Goal: Task Accomplishment & Management: Complete application form

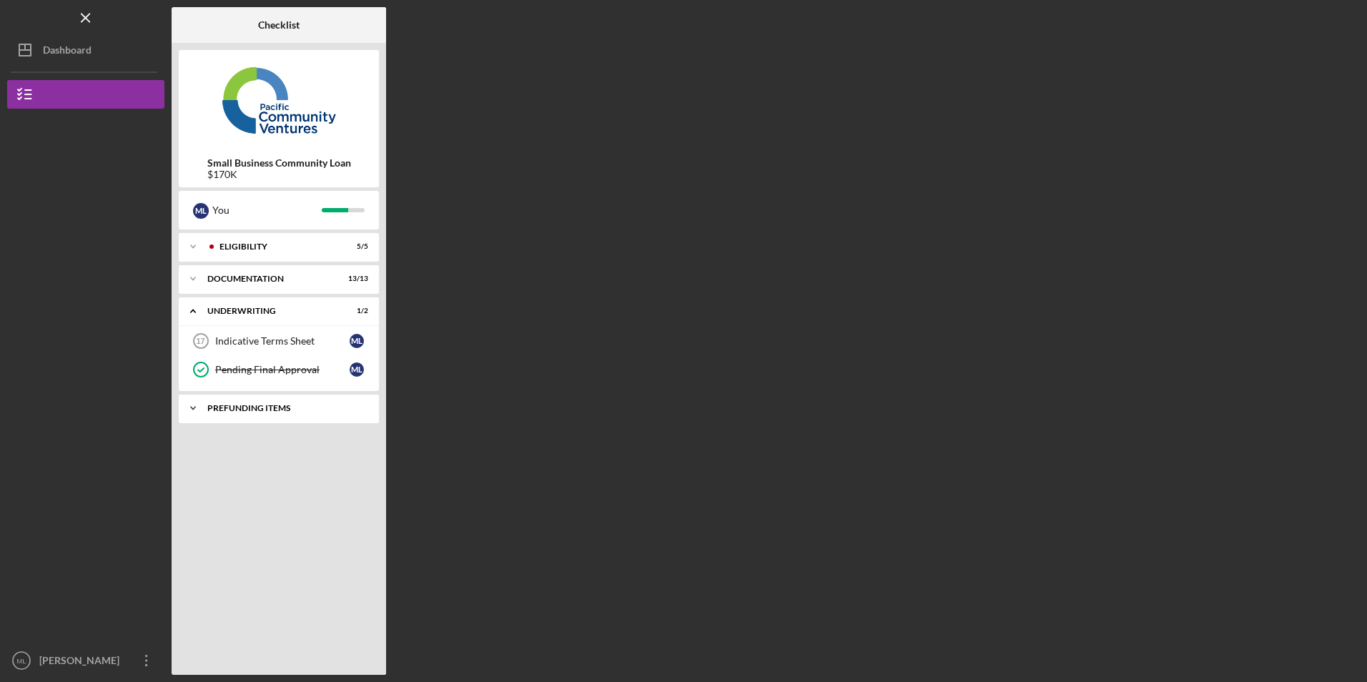
click at [240, 406] on div "Prefunding Items" at bounding box center [284, 408] width 154 height 9
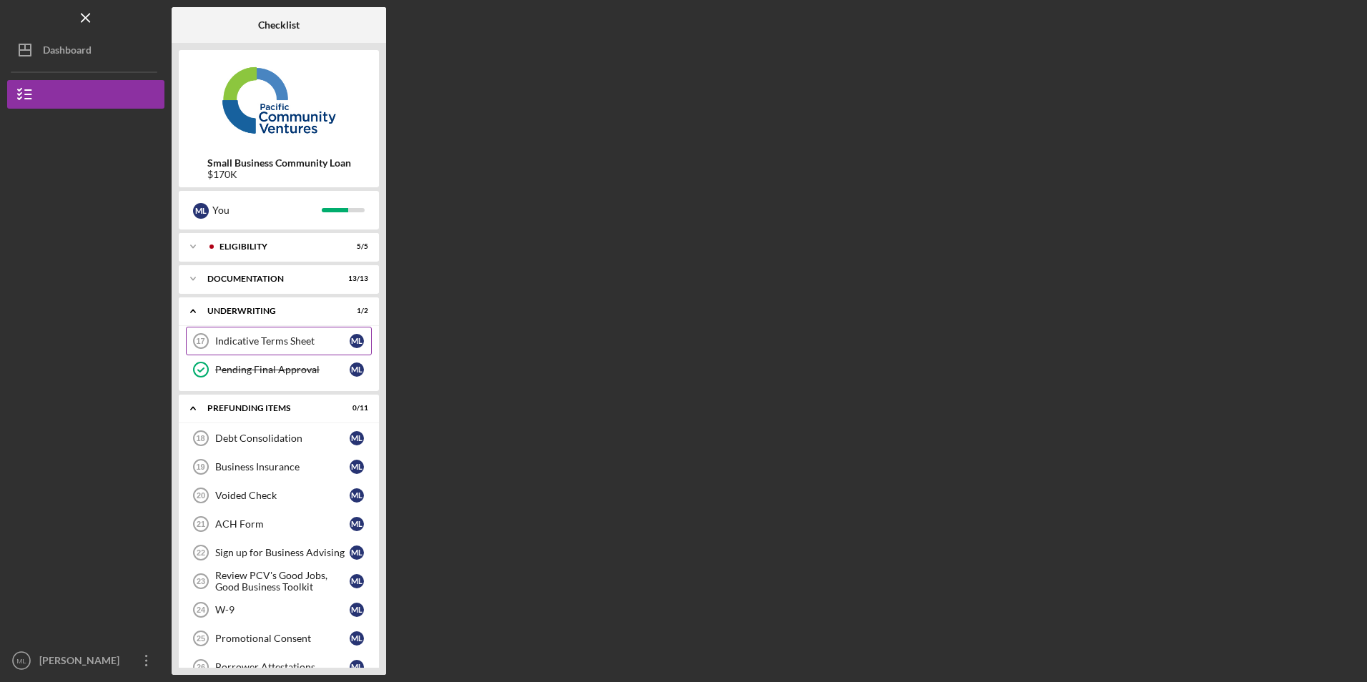
click at [272, 335] on link "Indicative Terms Sheet 17 Indicative Terms Sheet M L" at bounding box center [279, 341] width 186 height 29
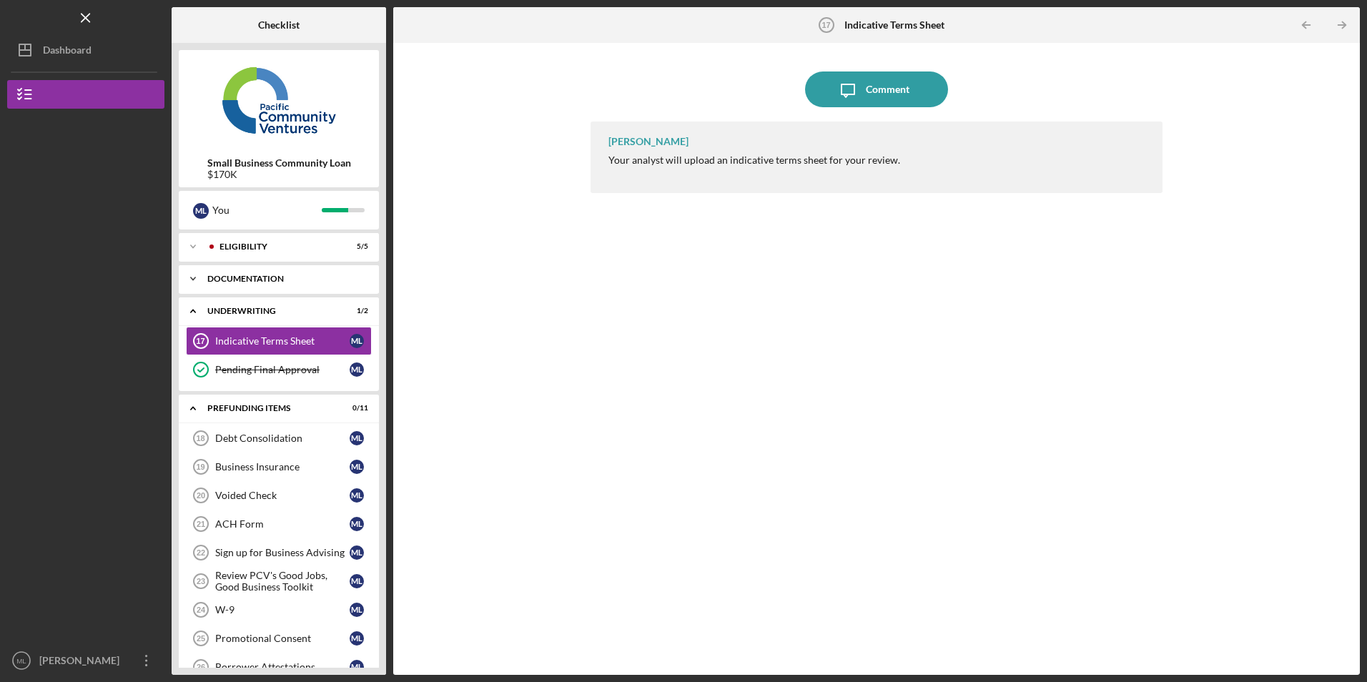
click at [197, 277] on icon "Icon/Expander" at bounding box center [193, 279] width 29 height 29
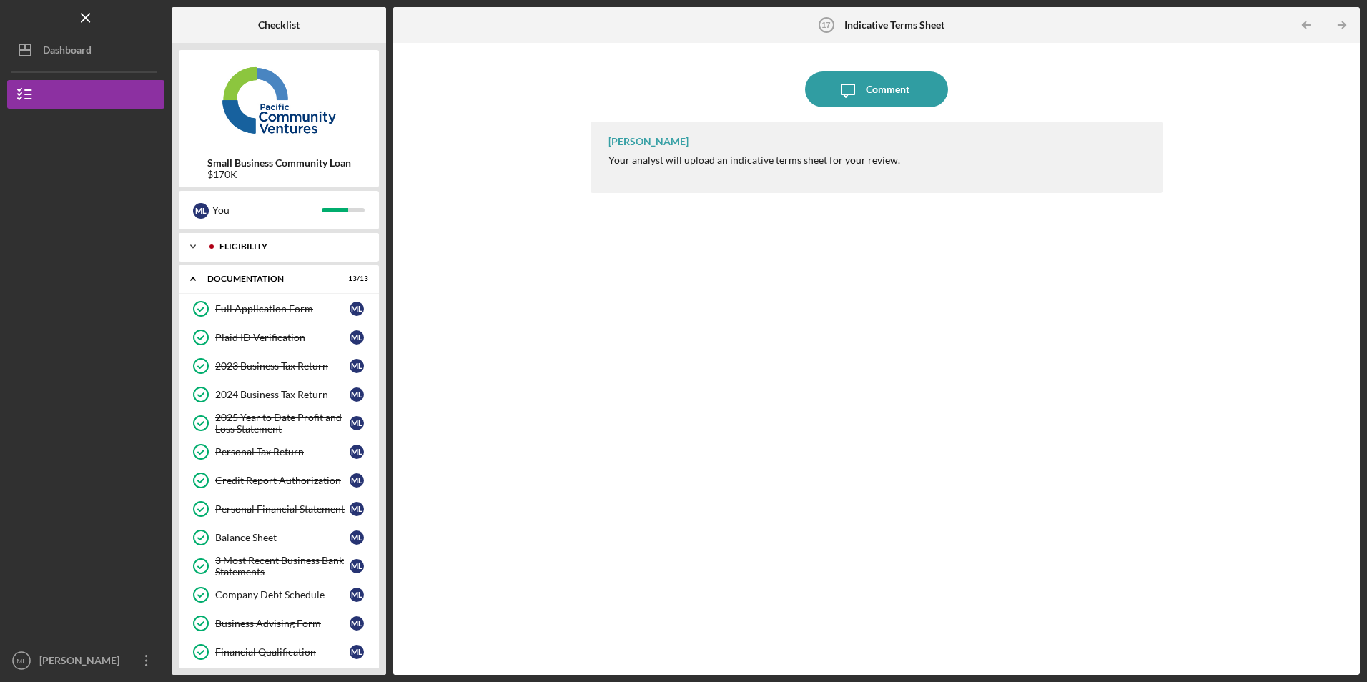
click at [201, 241] on icon "Icon/Expander" at bounding box center [193, 246] width 29 height 29
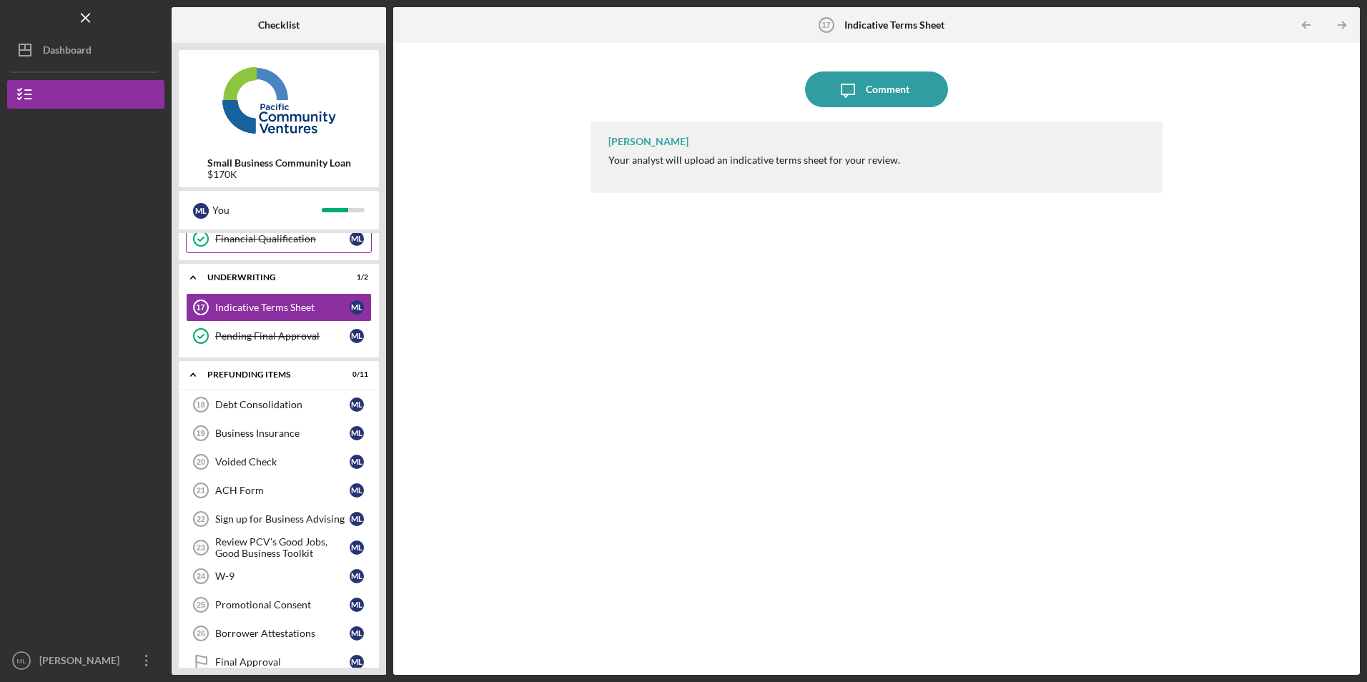
scroll to position [572, 0]
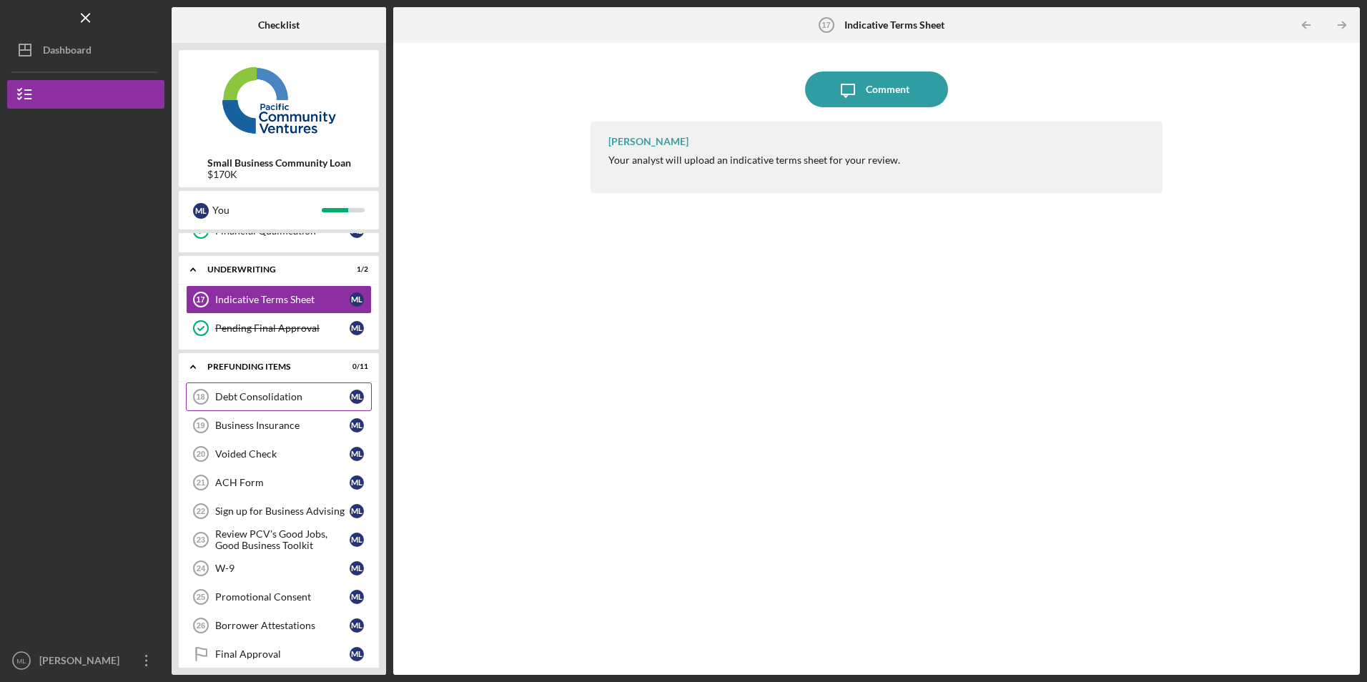
click at [280, 386] on link "Debt Consolidation 18 Debt Consolidation M L" at bounding box center [279, 397] width 186 height 29
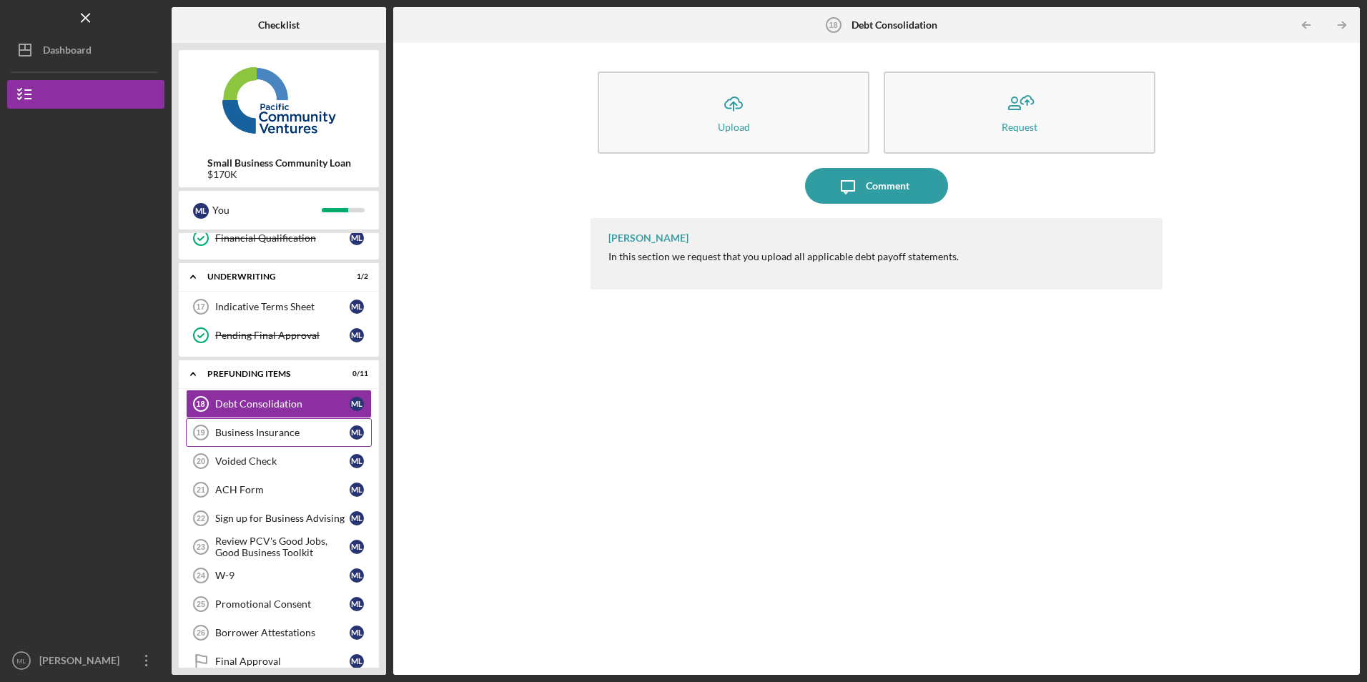
scroll to position [616, 0]
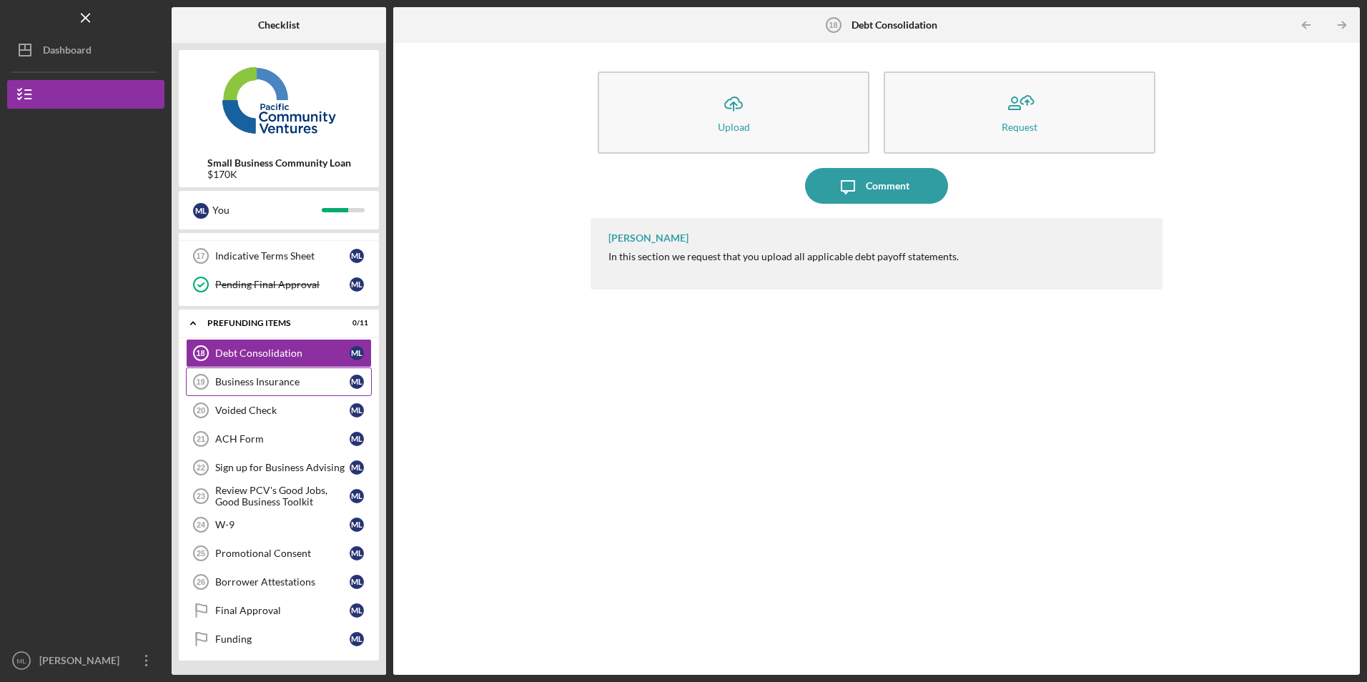
click at [310, 368] on link "Business Insurance 19 Business Insurance M L" at bounding box center [279, 382] width 186 height 29
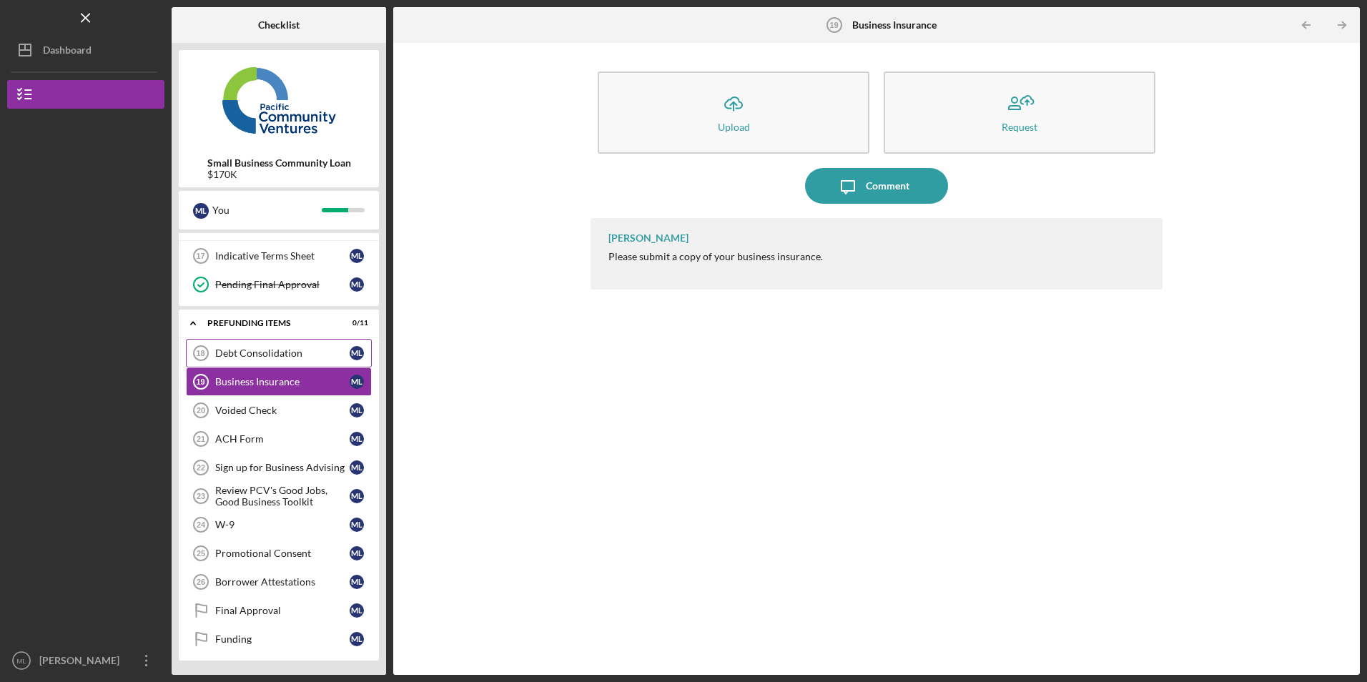
click at [305, 347] on link "Debt Consolidation 18 Debt Consolidation M L" at bounding box center [279, 353] width 186 height 29
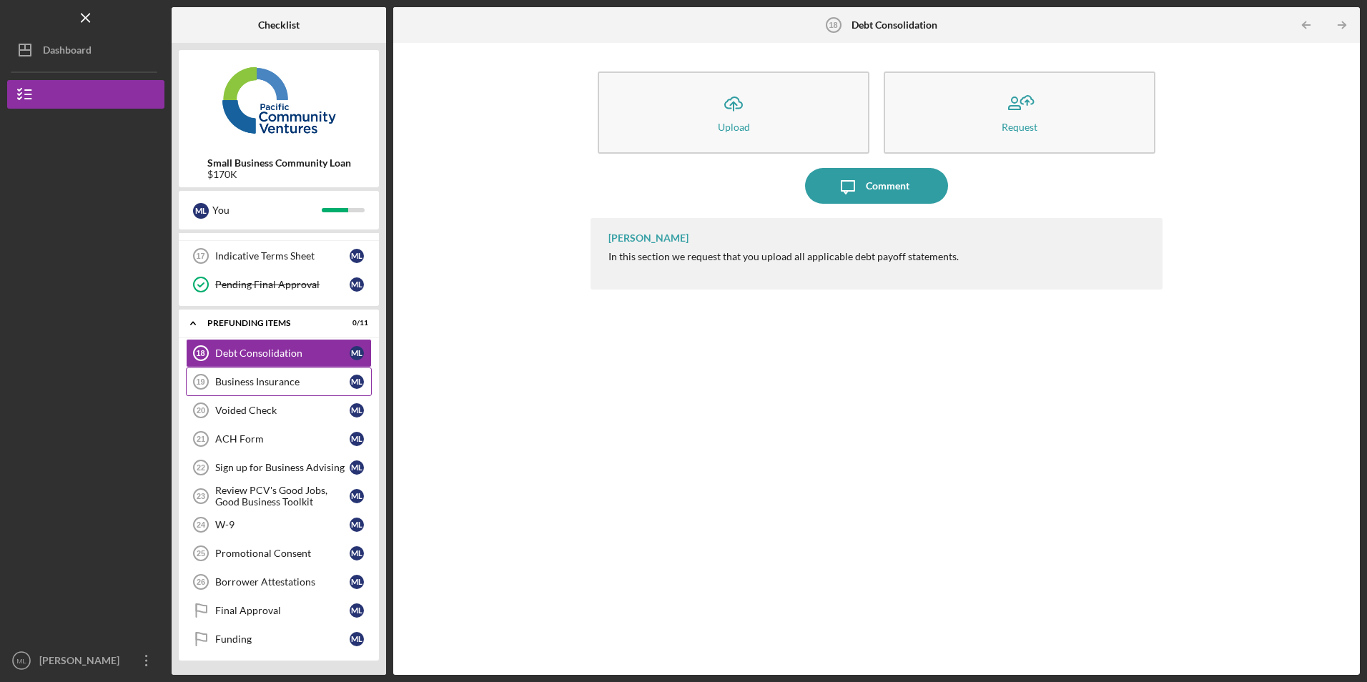
click at [286, 384] on div "Business Insurance" at bounding box center [282, 381] width 134 height 11
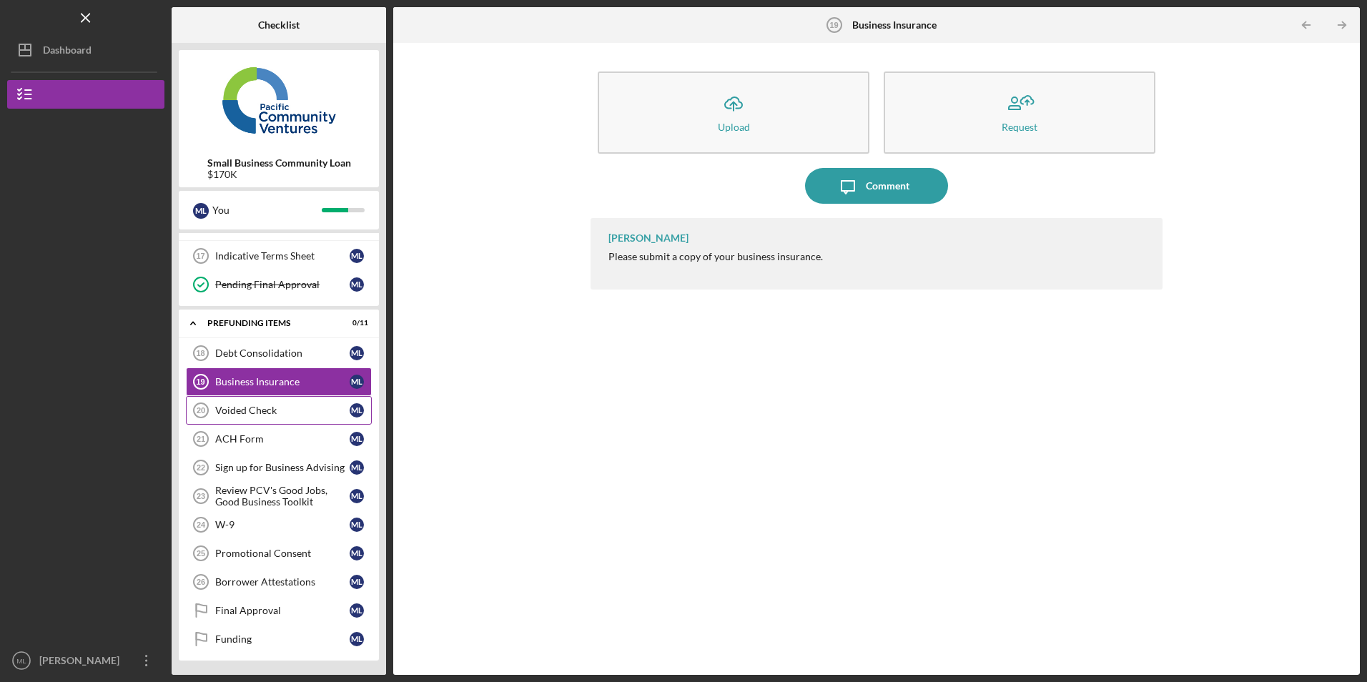
click at [287, 406] on div "Voided Check" at bounding box center [282, 410] width 134 height 11
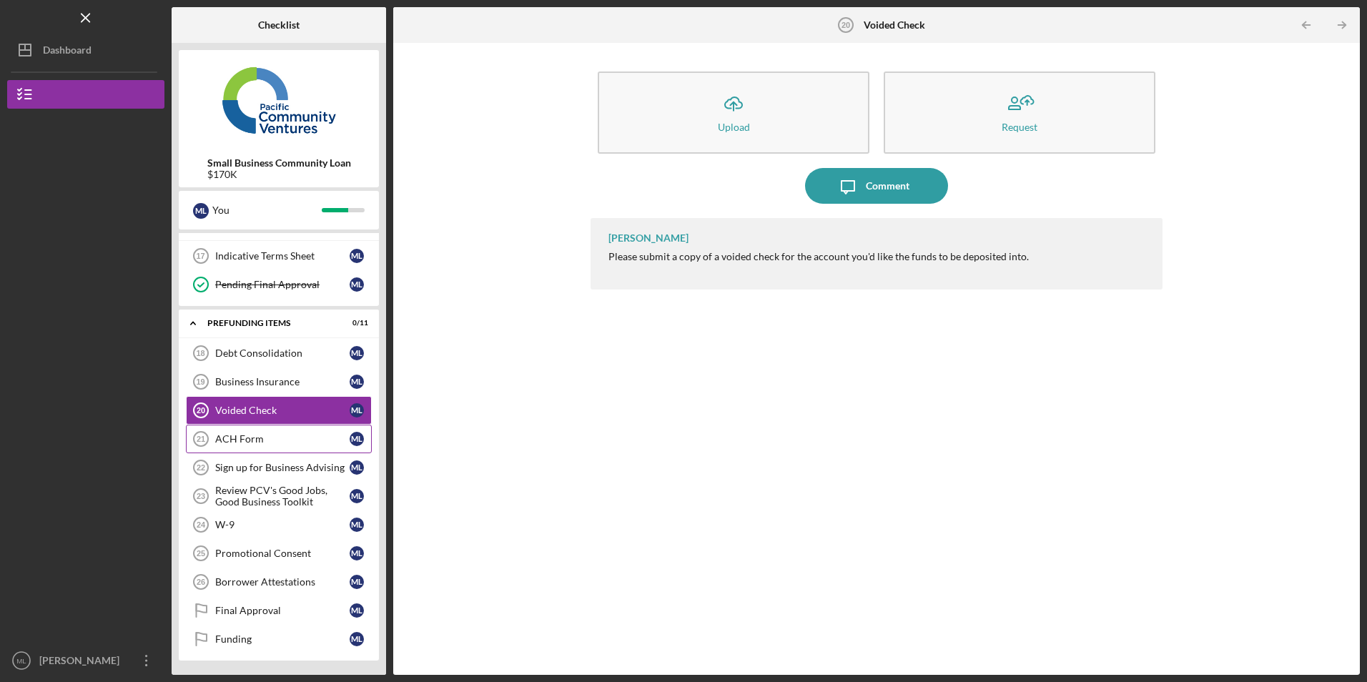
click at [265, 447] on link "ACH Form 21 ACH Form M L" at bounding box center [279, 439] width 186 height 29
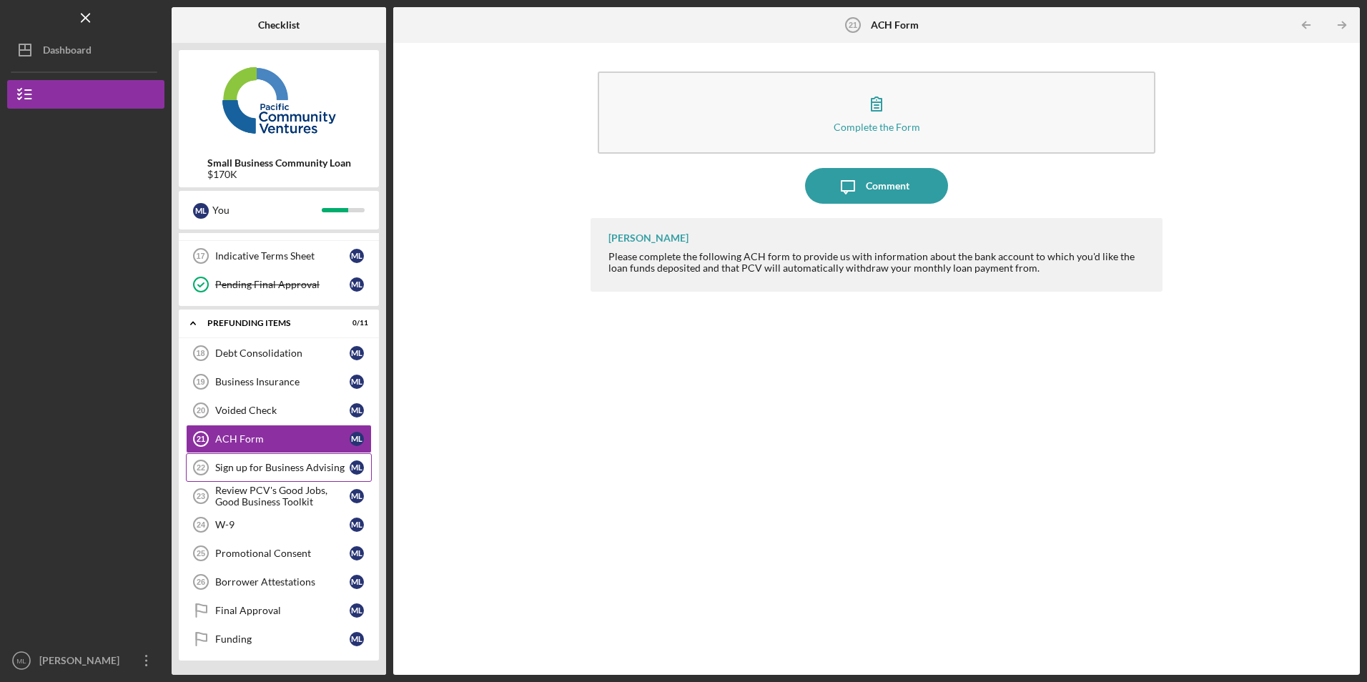
click at [285, 473] on div "Sign up for Business Advising" at bounding box center [282, 467] width 134 height 11
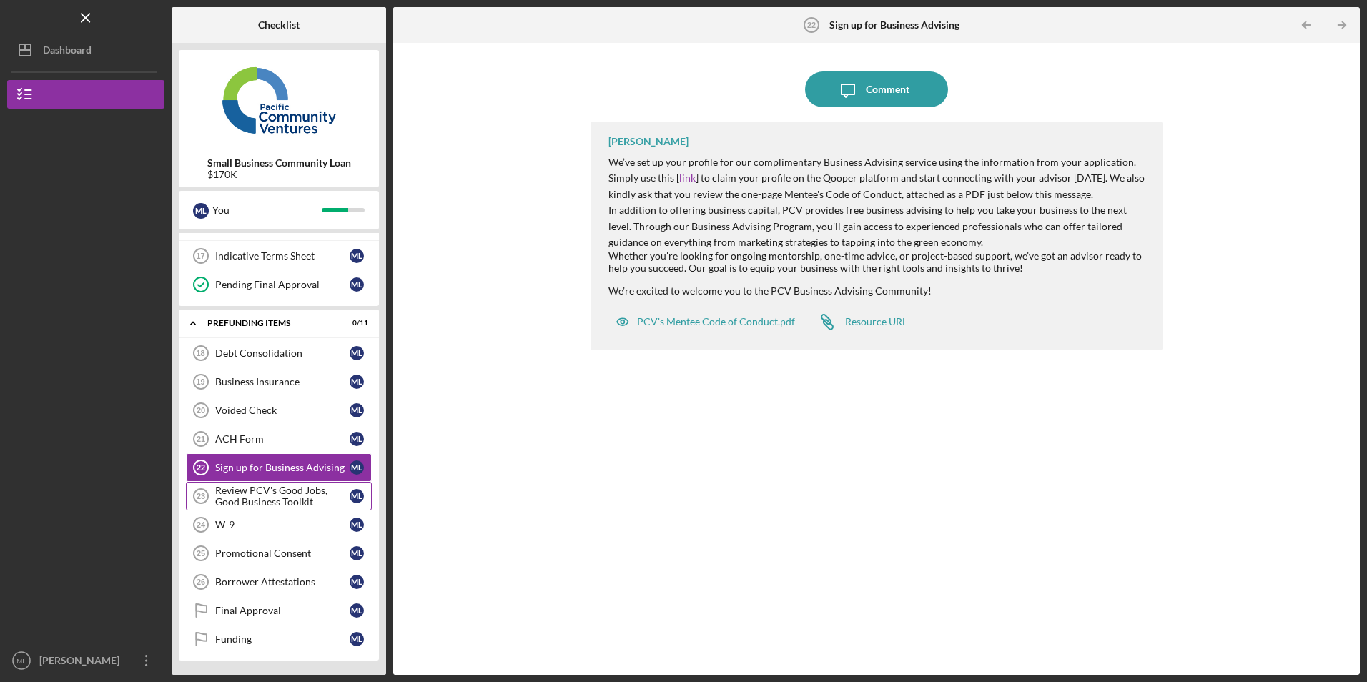
click at [261, 496] on div "Review PCV's Good Jobs, Good Business Toolkit" at bounding box center [282, 496] width 134 height 23
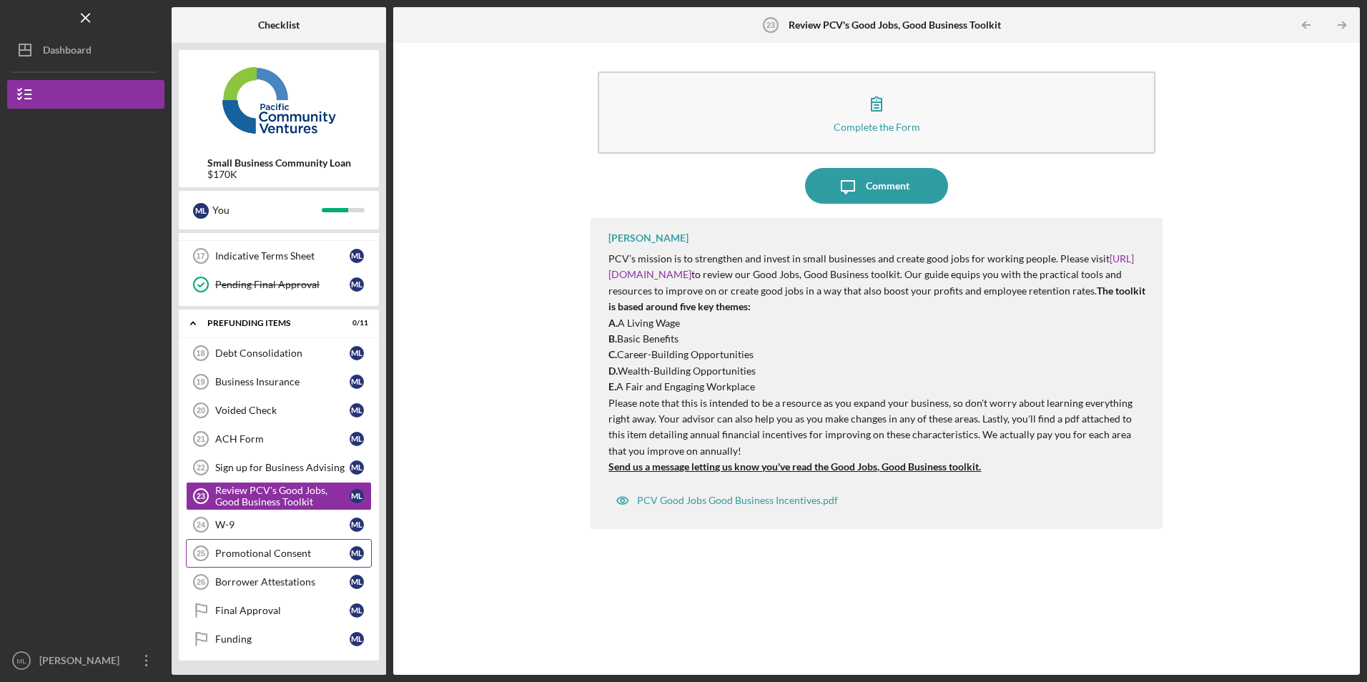
click at [246, 551] on div "Promotional Consent" at bounding box center [282, 553] width 134 height 11
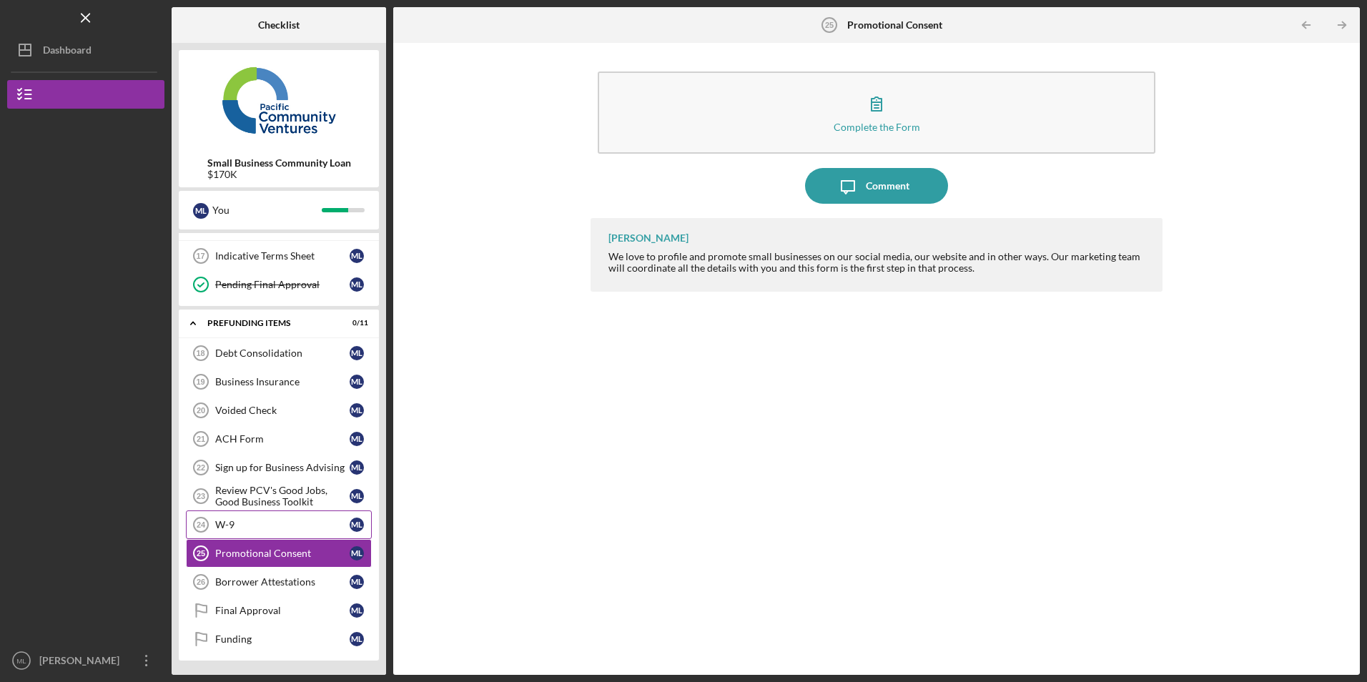
click at [247, 523] on div "W-9" at bounding box center [282, 524] width 134 height 11
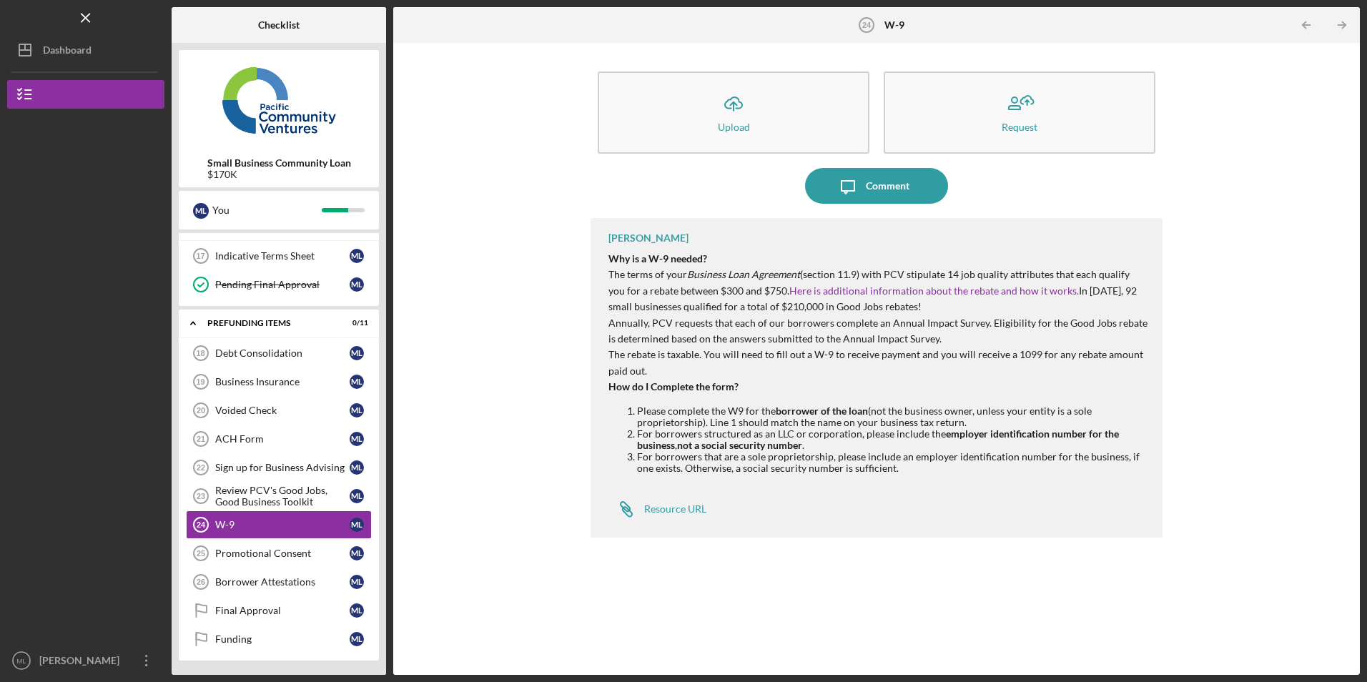
click at [107, 488] on div at bounding box center [85, 512] width 157 height 269
click at [146, 661] on icon "button" at bounding box center [146, 660] width 2 height 11
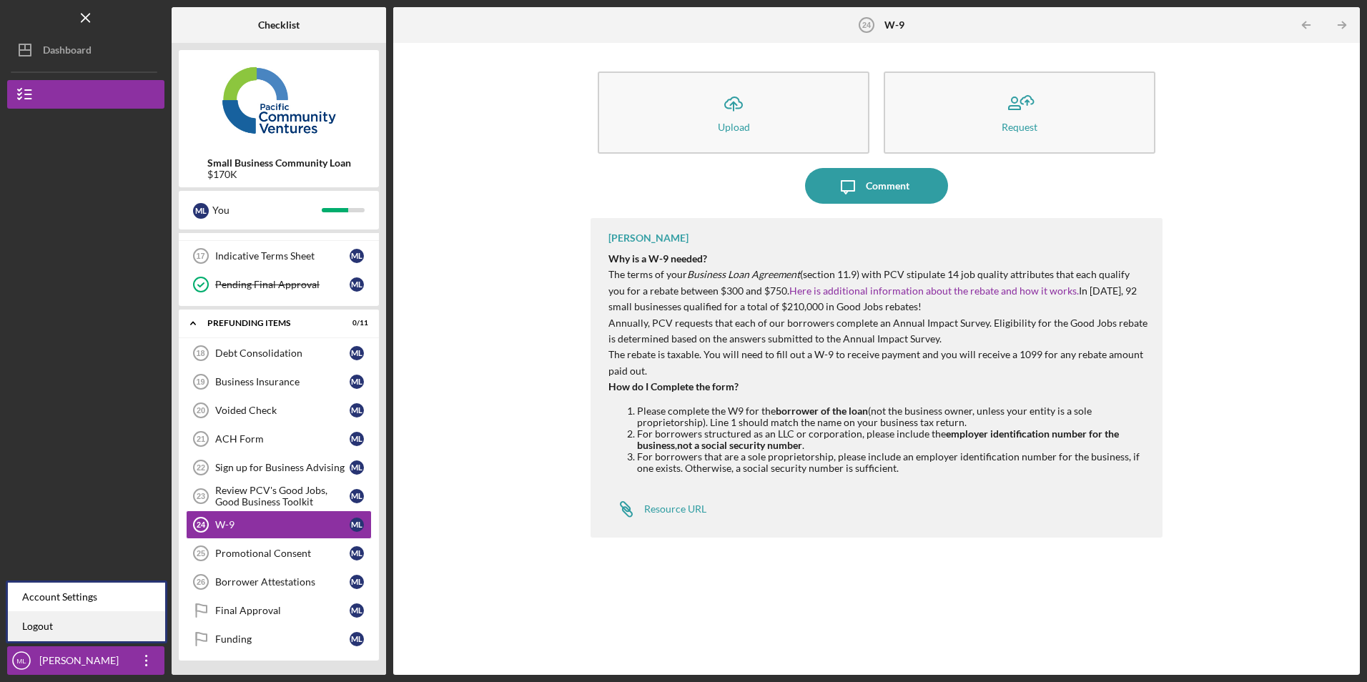
click at [116, 626] on link "Logout" at bounding box center [86, 626] width 157 height 29
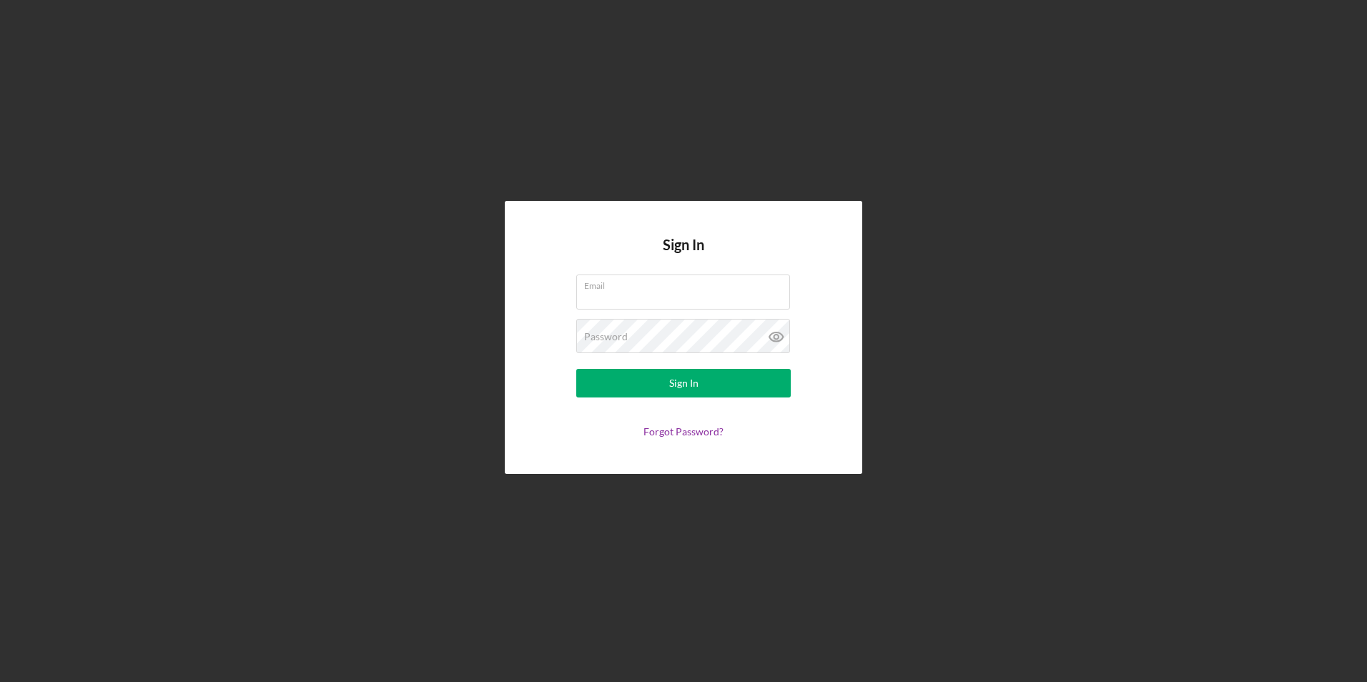
type input "[EMAIL_ADDRESS][DOMAIN_NAME]"
click at [852, 105] on div "Sign In Email [EMAIL_ADDRESS][DOMAIN_NAME] Password Sign In Forgot Password?" at bounding box center [683, 337] width 1353 height 675
drag, startPoint x: 774, startPoint y: 294, endPoint x: 549, endPoint y: 297, distance: 224.6
click at [549, 297] on form "Email [EMAIL_ADDRESS][DOMAIN_NAME] Password Sign In Forgot Password?" at bounding box center [684, 356] width 286 height 163
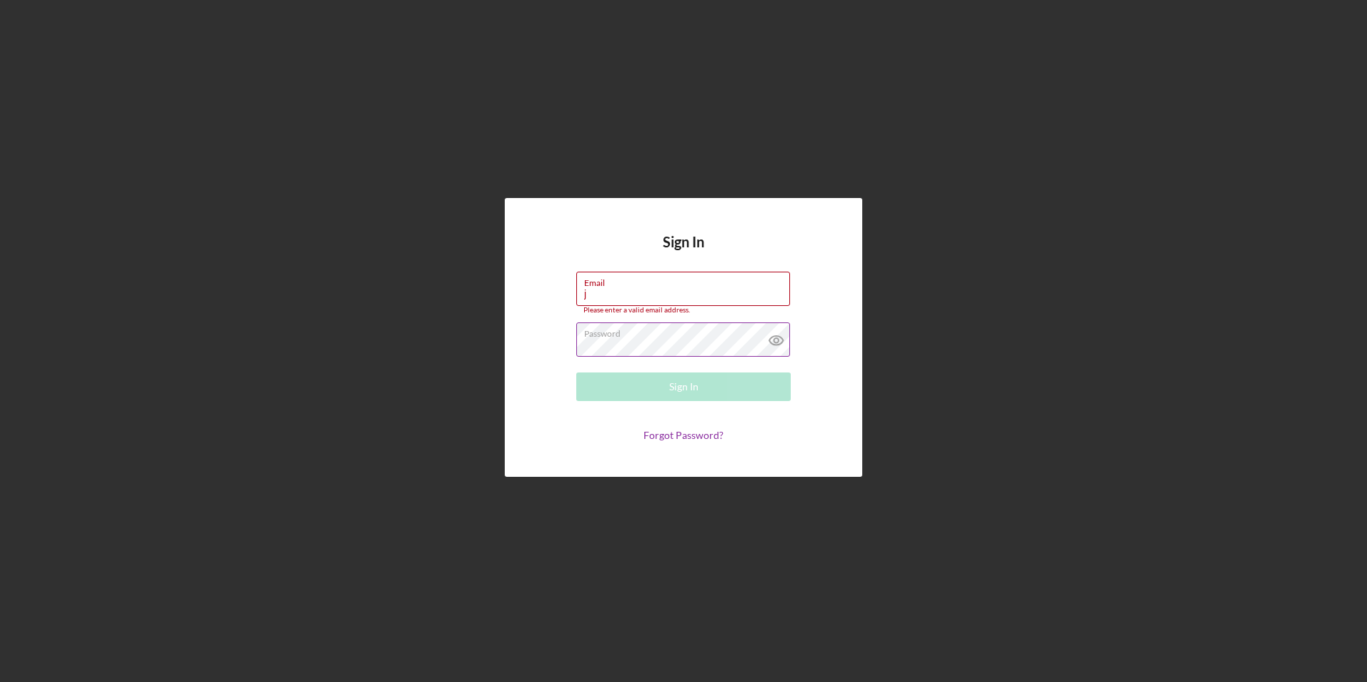
type input "[EMAIL_ADDRESS][DOMAIN_NAME]"
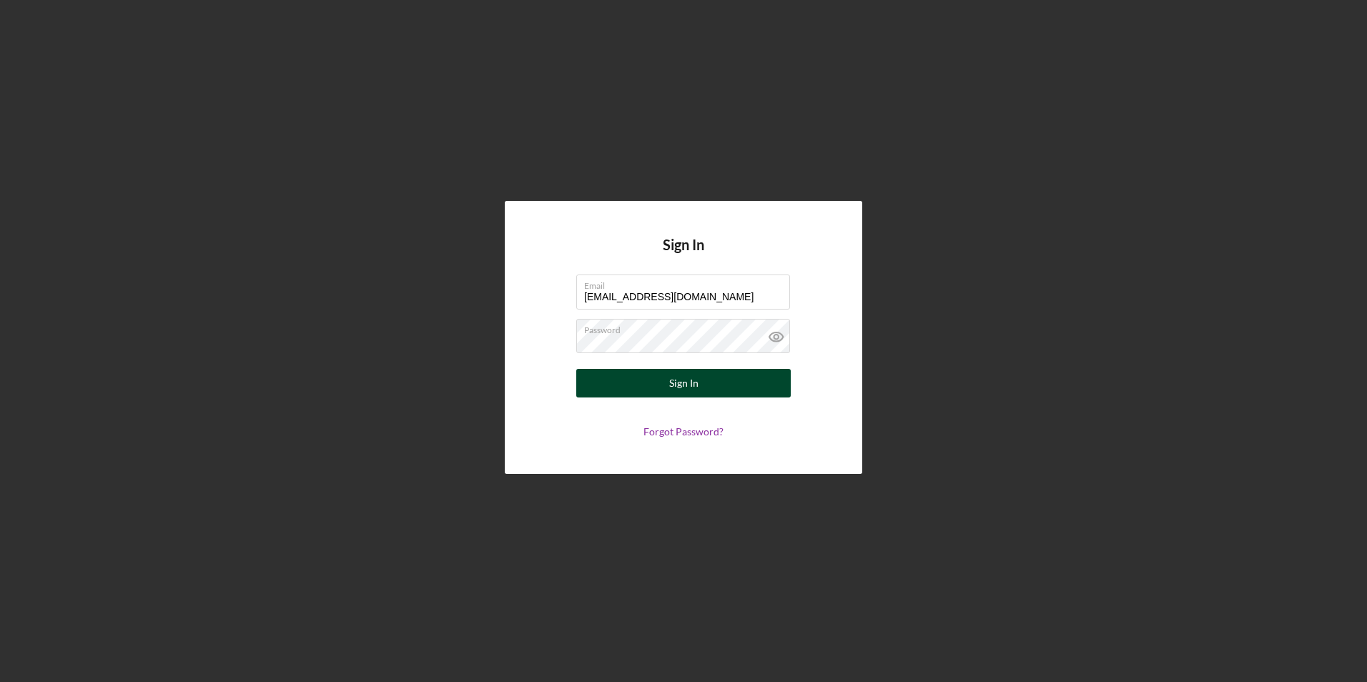
click at [615, 372] on button "Sign In" at bounding box center [683, 383] width 215 height 29
